Goal: Task Accomplishment & Management: Manage account settings

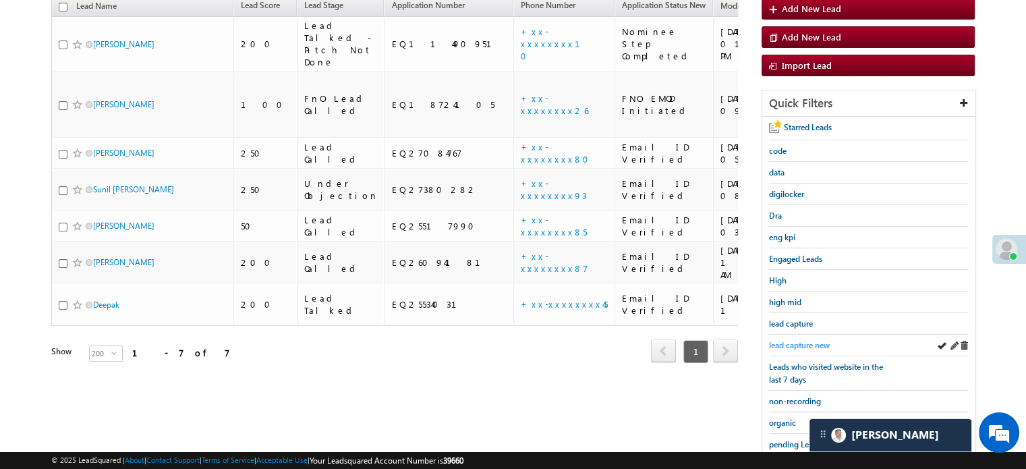
click at [794, 341] on span "lead capture new" at bounding box center [799, 345] width 61 height 10
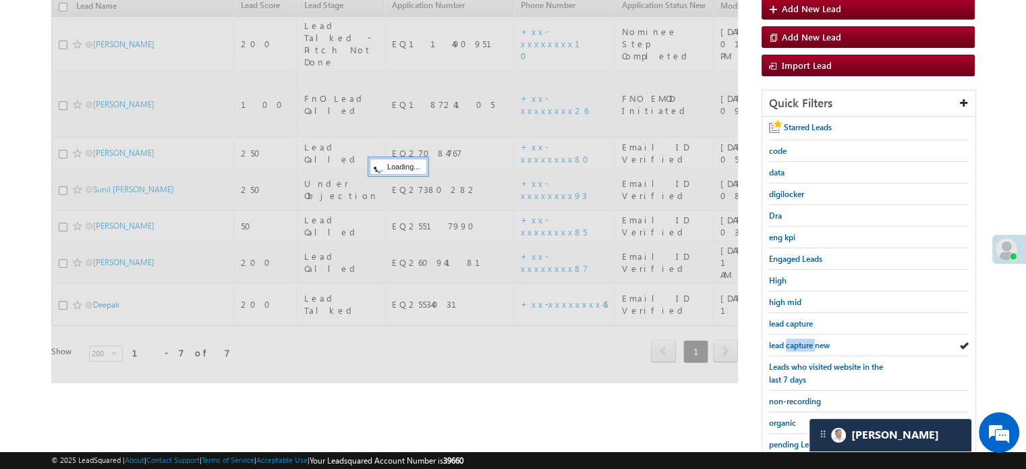
click at [794, 341] on span "lead capture new" at bounding box center [799, 345] width 61 height 10
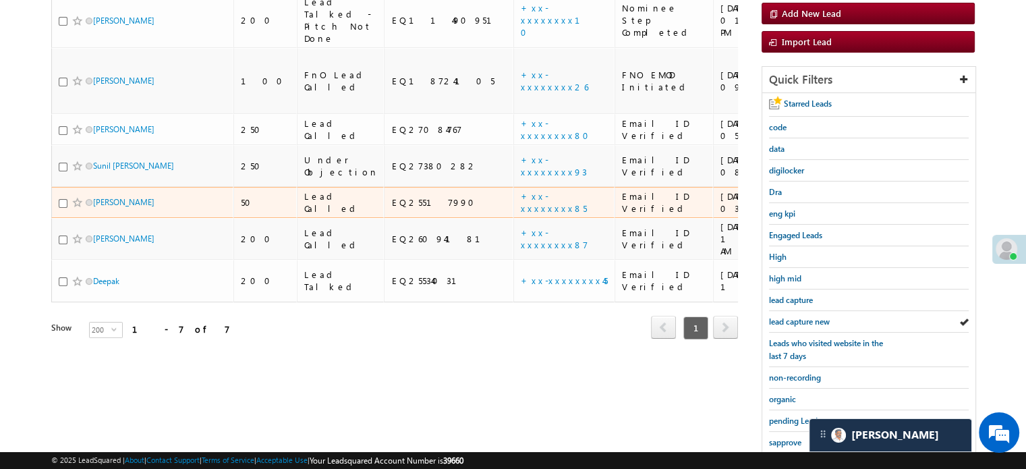
scroll to position [289, 0]
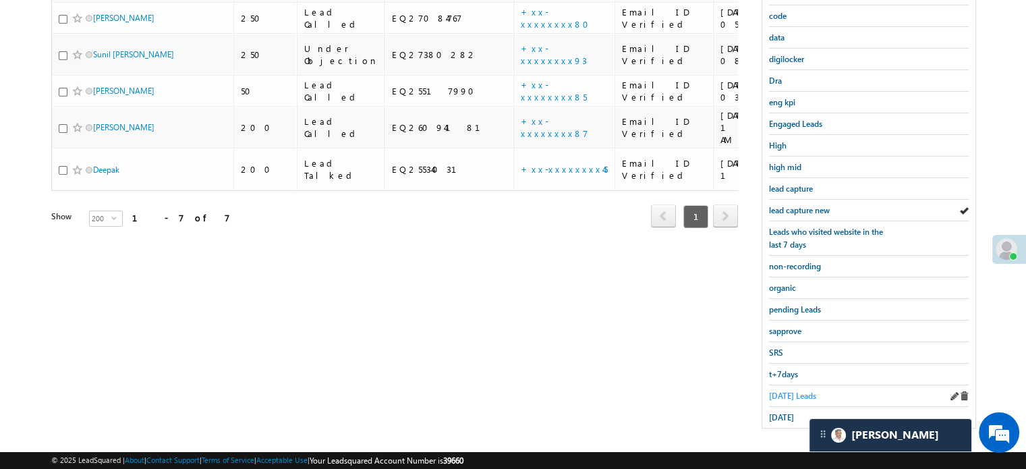
click at [784, 391] on span "Today's Leads" at bounding box center [792, 396] width 47 height 10
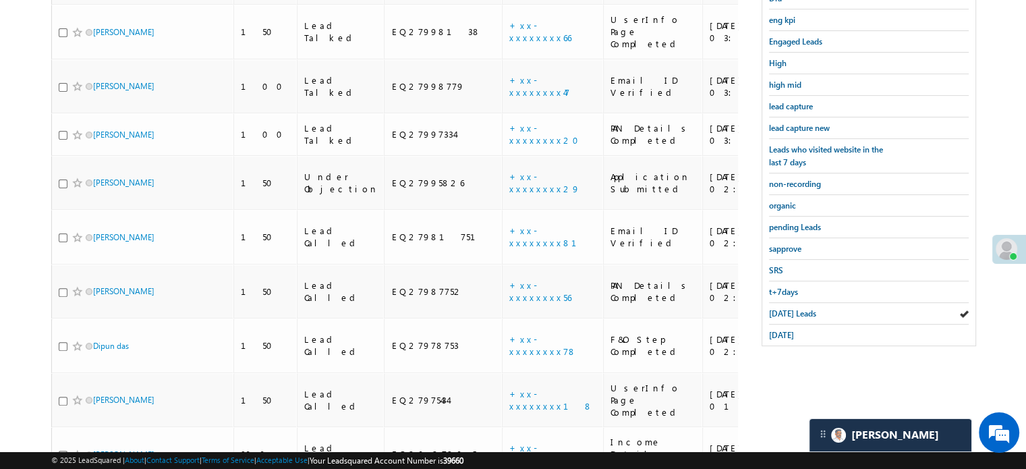
scroll to position [266, 0]
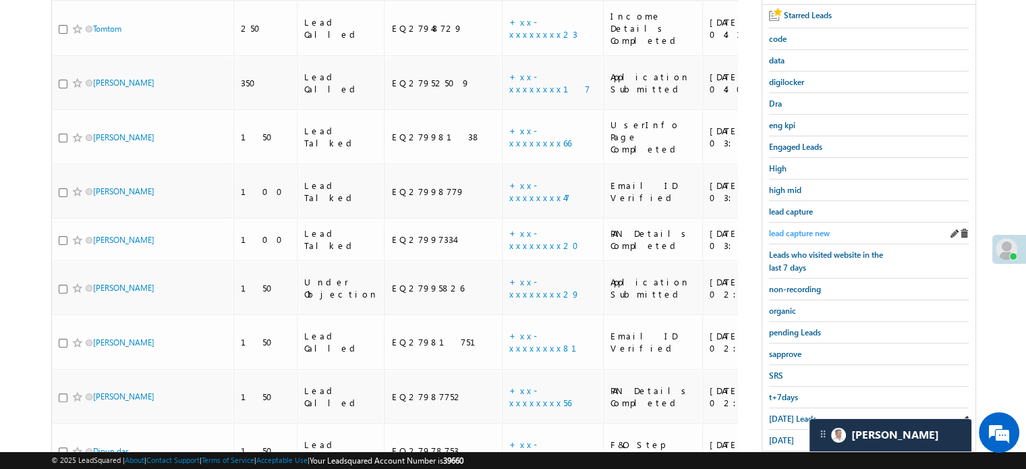
click at [796, 228] on span "lead capture new" at bounding box center [799, 233] width 61 height 10
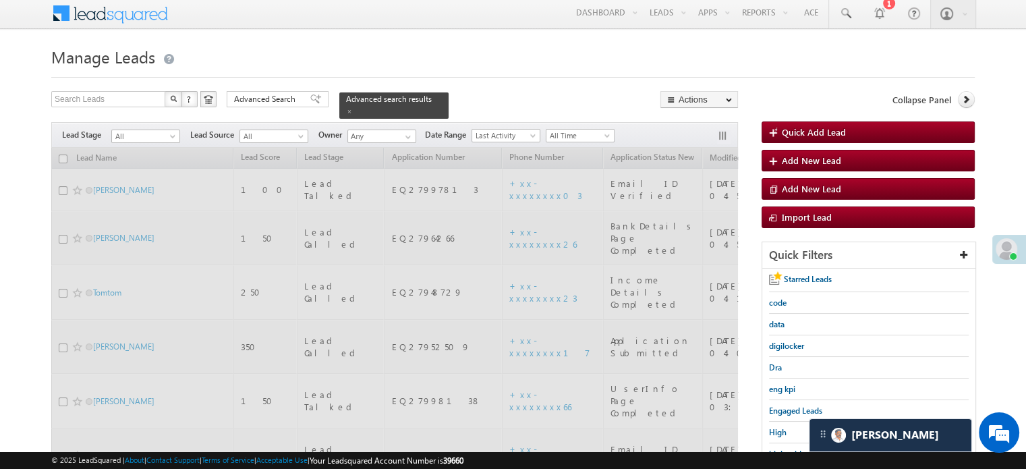
scroll to position [0, 0]
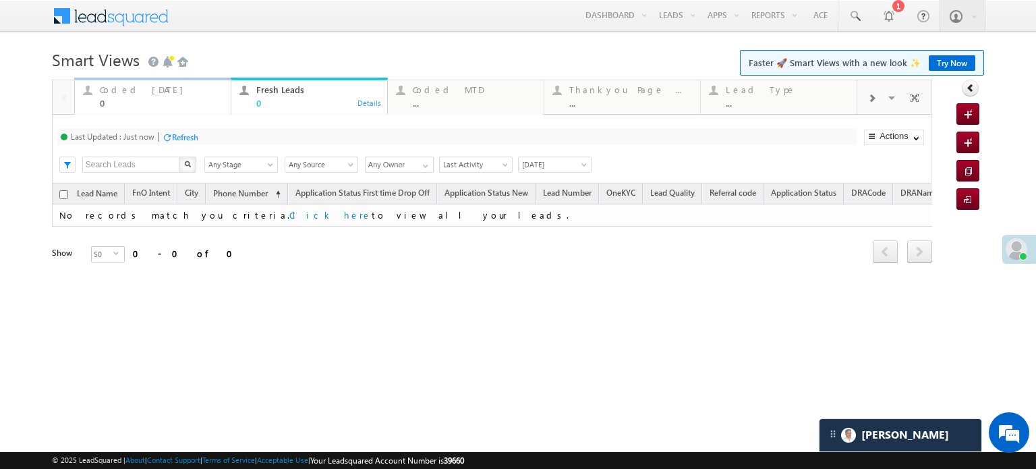
drag, startPoint x: 169, startPoint y: 135, endPoint x: 132, endPoint y: 105, distance: 48.5
click at [132, 105] on div "0" at bounding box center [161, 103] width 123 height 10
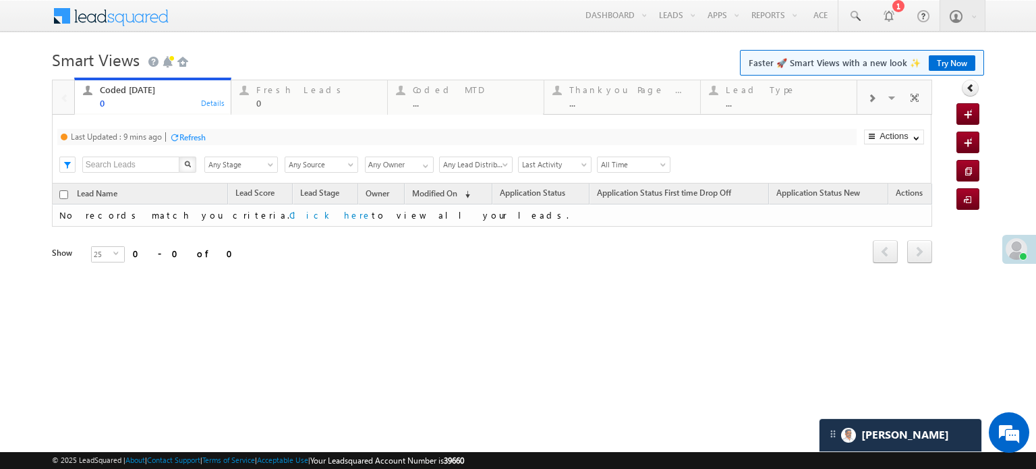
click at [181, 138] on div "Refresh" at bounding box center [192, 137] width 26 height 10
click at [286, 96] on div "Fresh Leads 0" at bounding box center [317, 95] width 123 height 26
